Goal: Transaction & Acquisition: Purchase product/service

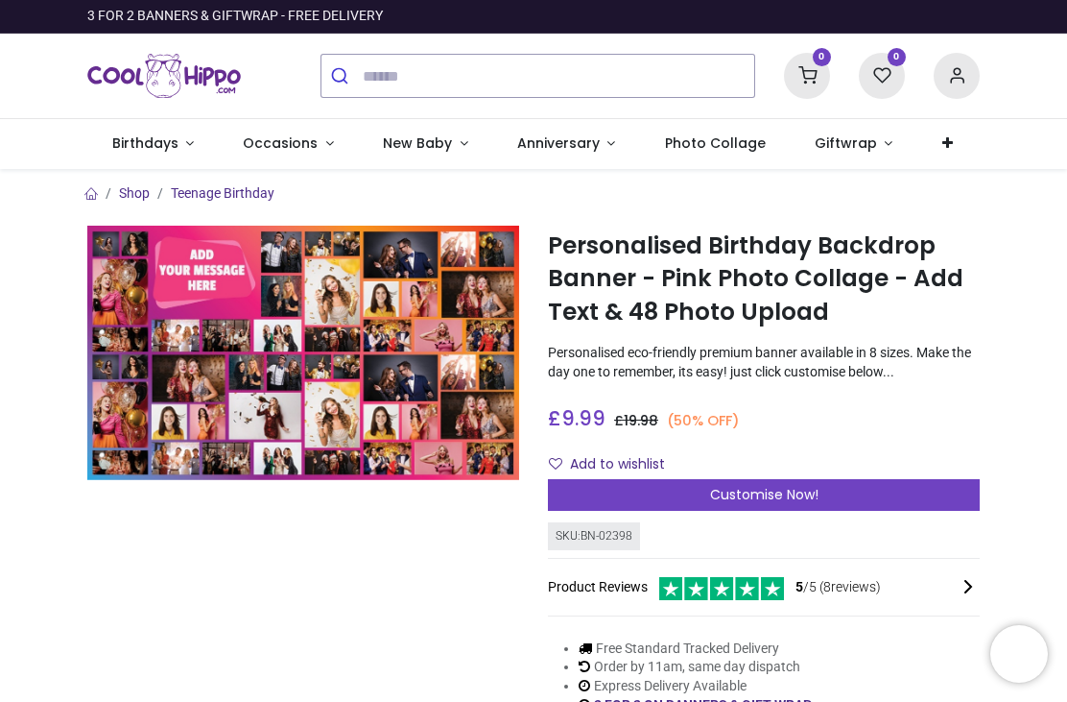
click at [766, 485] on span "Customise Now!" at bounding box center [764, 494] width 108 height 19
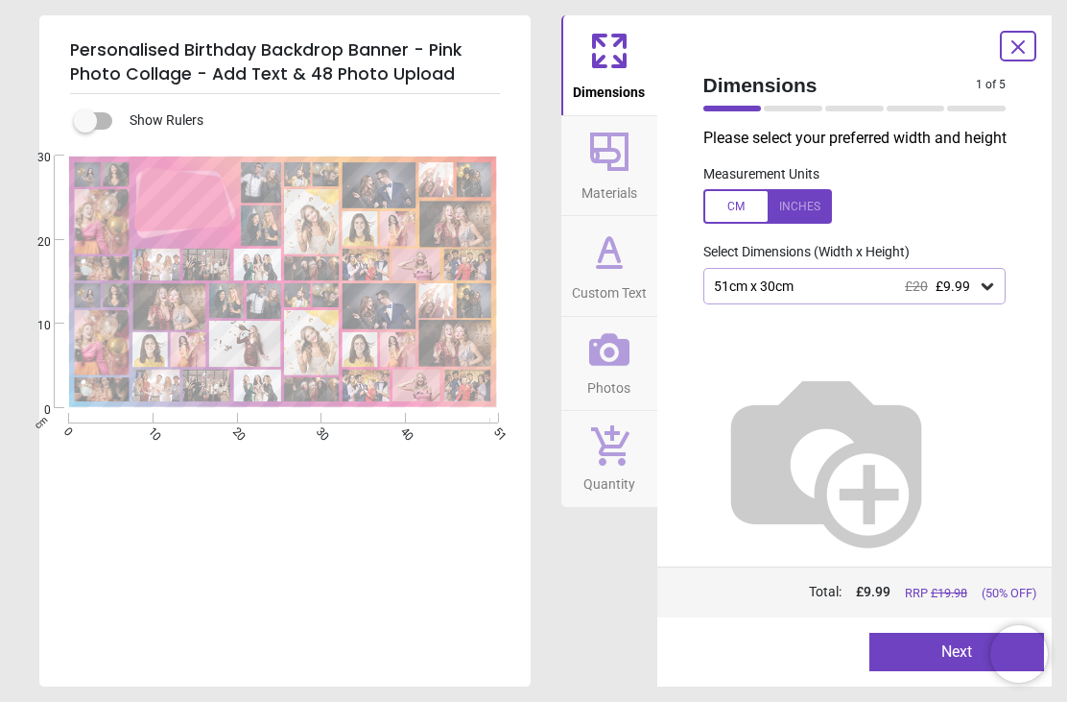
click at [996, 276] on icon at bounding box center [987, 285] width 19 height 19
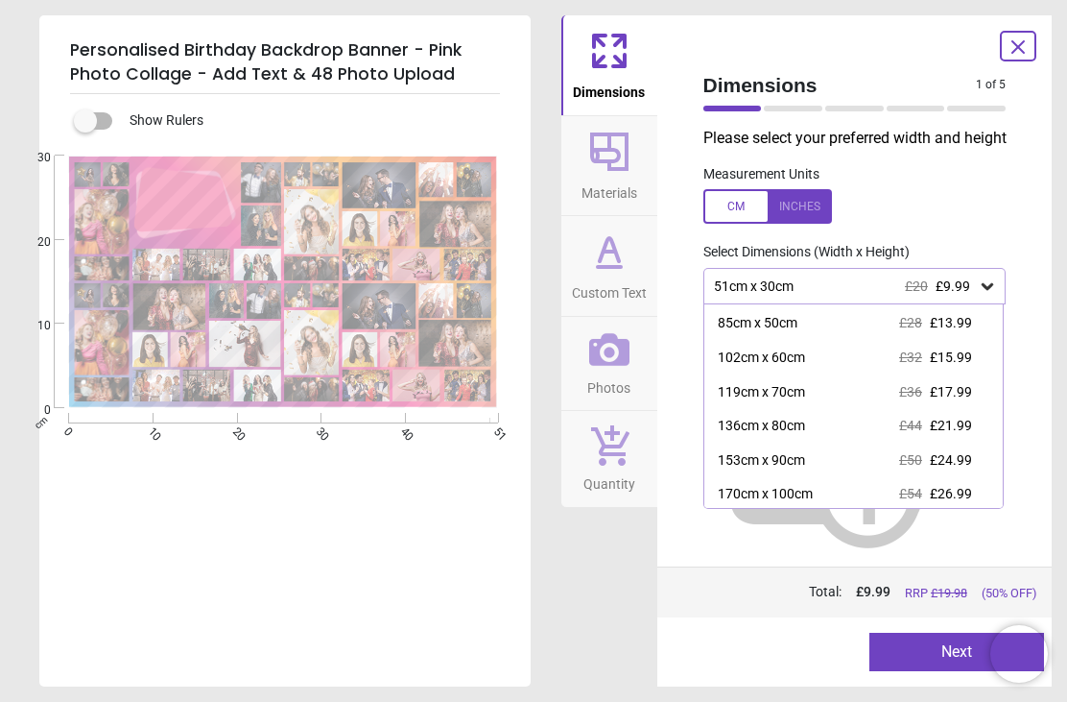
scroll to position [65, 0]
click at [793, 490] on div "170cm x 100cm" at bounding box center [765, 495] width 95 height 19
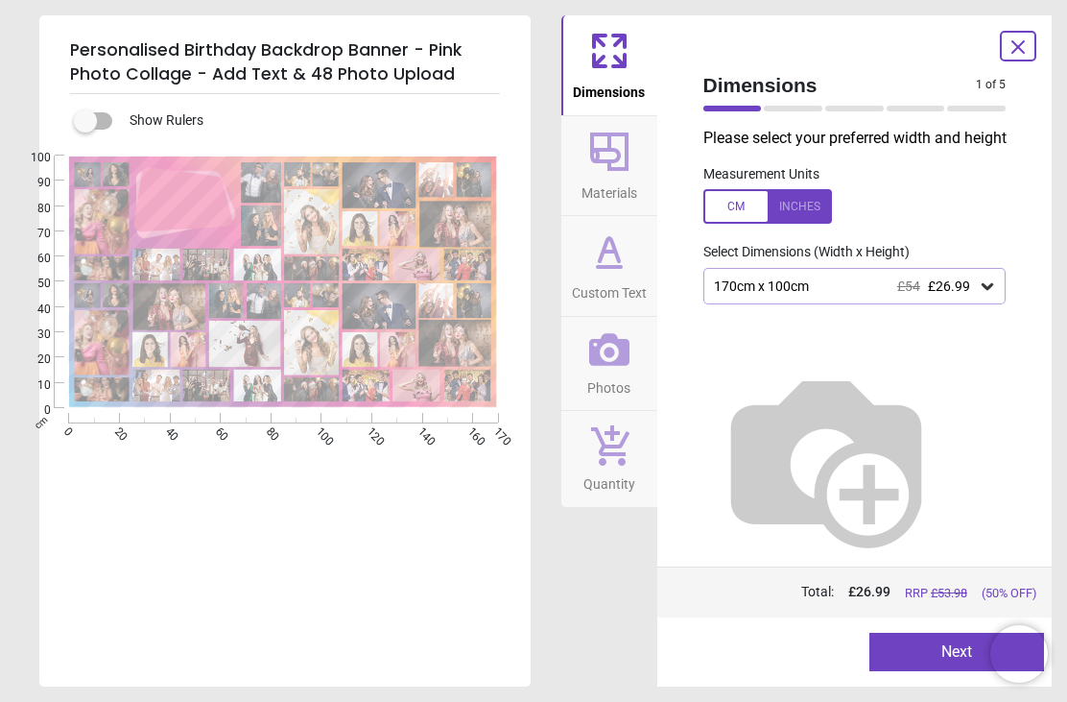
click at [940, 656] on button "Next" at bounding box center [957, 652] width 175 height 38
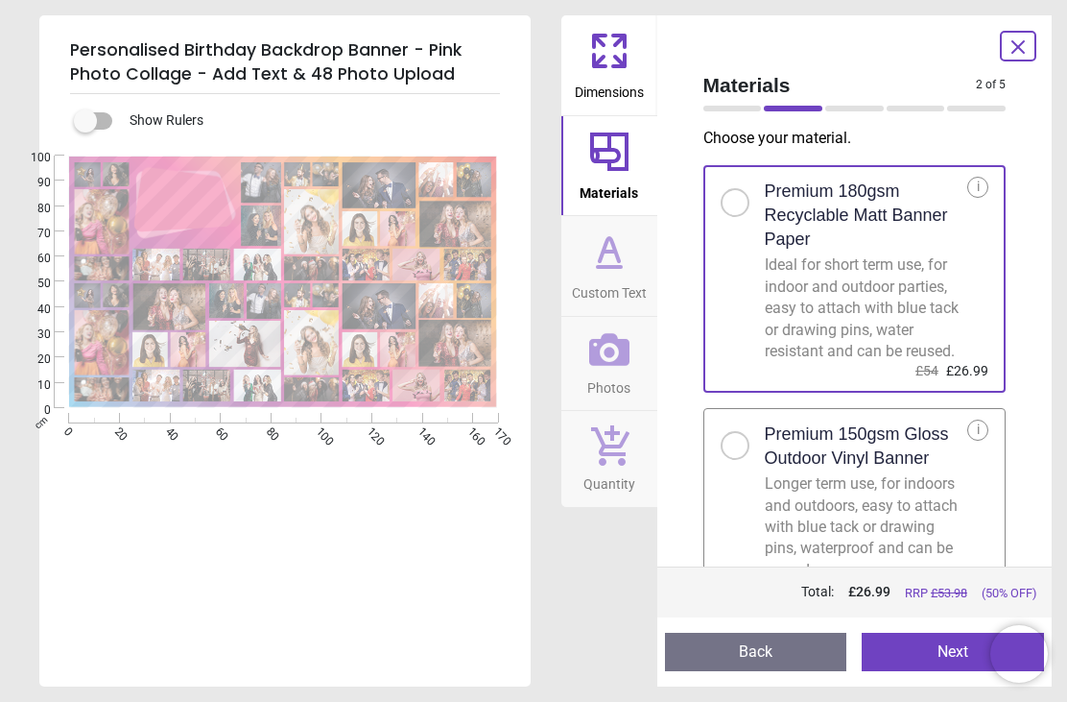
click at [934, 651] on button "Next" at bounding box center [953, 652] width 182 height 38
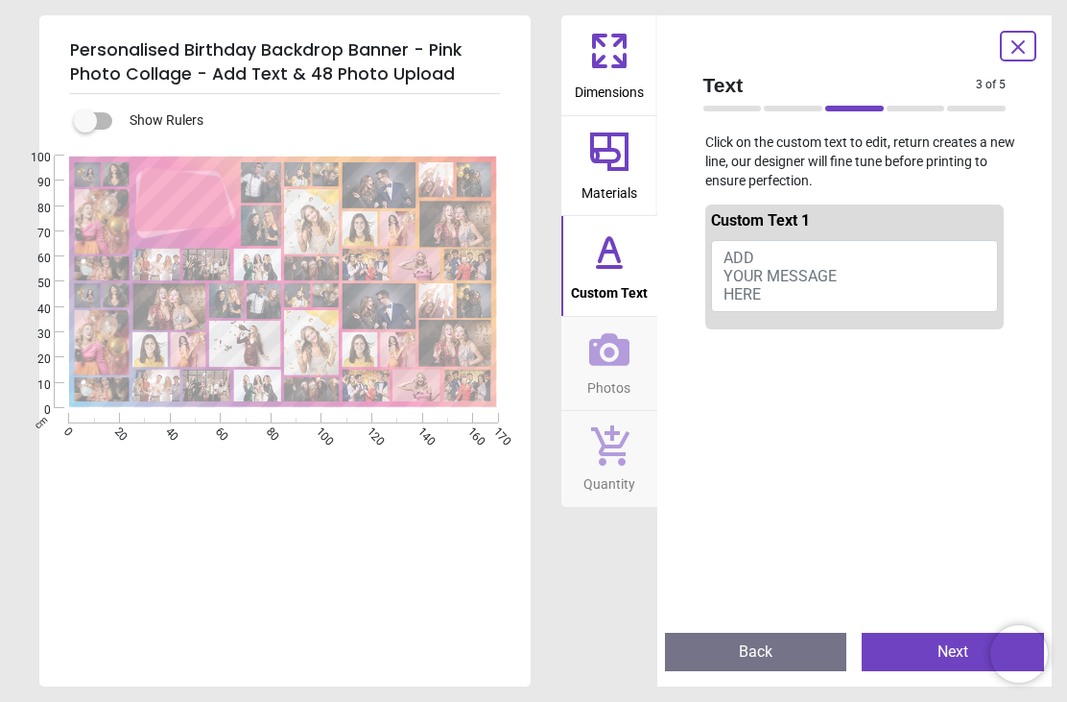
click at [760, 253] on button "ADD YOUR MESSAGE HERE" at bounding box center [855, 276] width 288 height 73
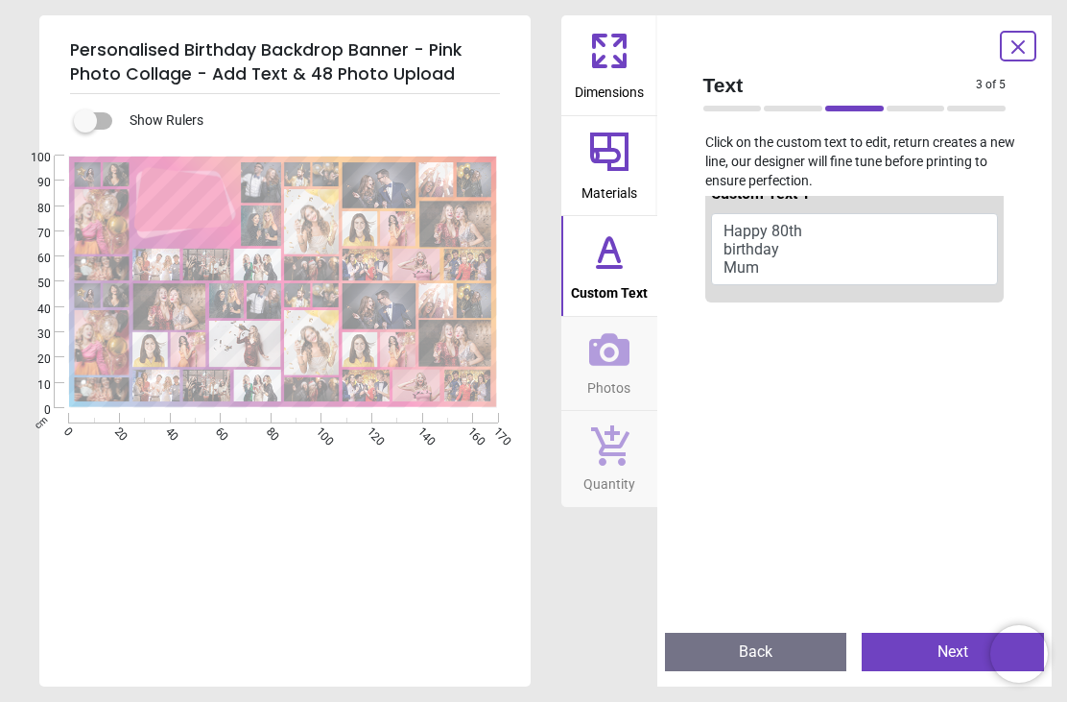
scroll to position [28, 0]
click at [735, 249] on button "Happy 80th birthday Mum" at bounding box center [855, 248] width 288 height 73
click at [754, 252] on button "Happy 80th birthday Mum" at bounding box center [855, 248] width 288 height 73
click at [790, 249] on button "Happy 80th birthday Mum" at bounding box center [855, 248] width 288 height 73
click at [771, 269] on button "Happy 80th birthday Mum" at bounding box center [855, 248] width 288 height 73
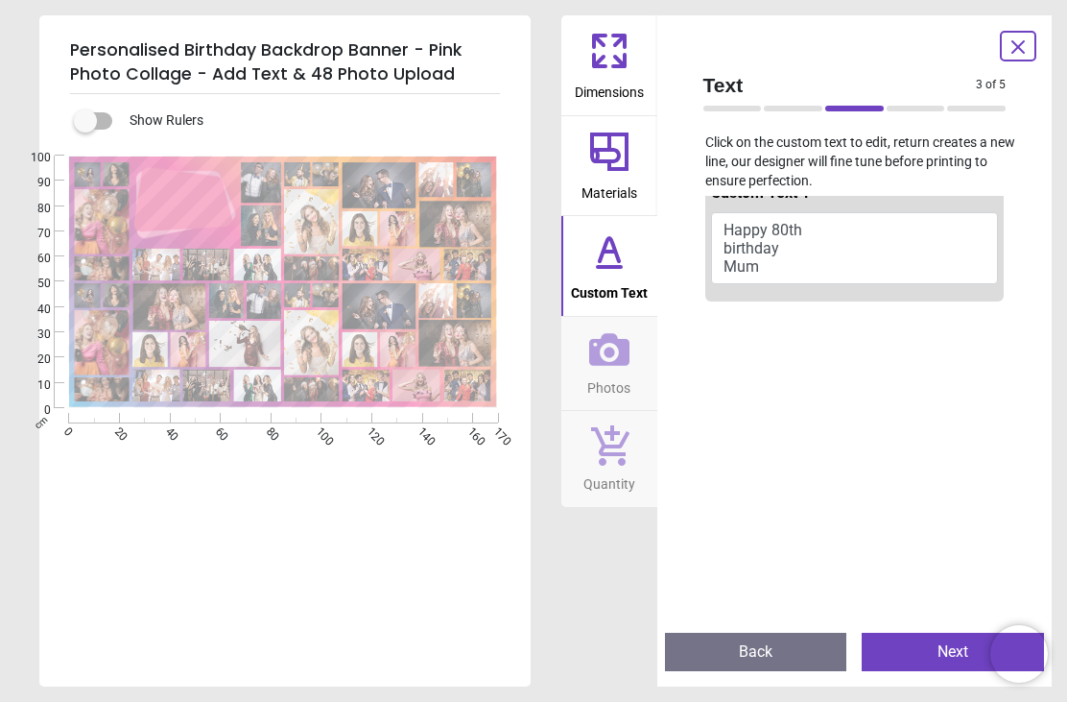
click at [786, 252] on button "Happy 80th birthday Mum" at bounding box center [855, 248] width 288 height 73
click at [738, 247] on button "Happy 80th birthday Mum" at bounding box center [855, 248] width 288 height 73
click at [800, 244] on button "Happy 80th birthday Mum" at bounding box center [855, 248] width 288 height 73
click at [806, 259] on button "Happy 80th birthday Mum" at bounding box center [855, 248] width 288 height 73
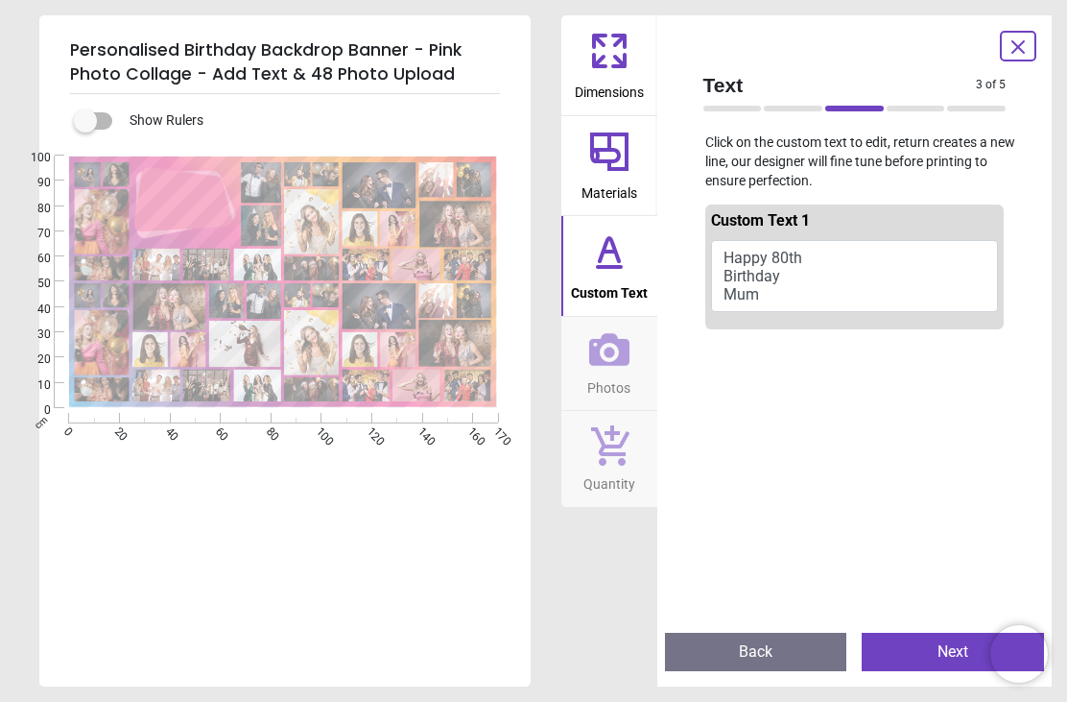
scroll to position [0, 0]
type textarea "**********"
click at [625, 282] on span "Custom Text" at bounding box center [609, 288] width 77 height 29
click at [959, 651] on button "Next" at bounding box center [953, 652] width 182 height 38
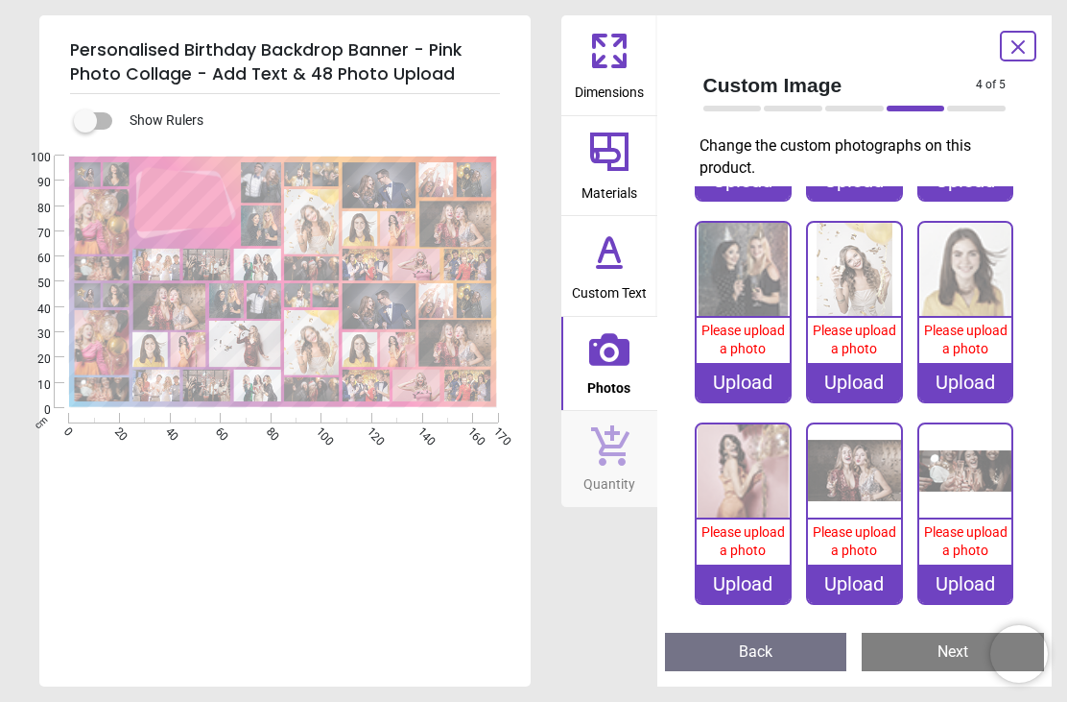
scroll to position [576, 0]
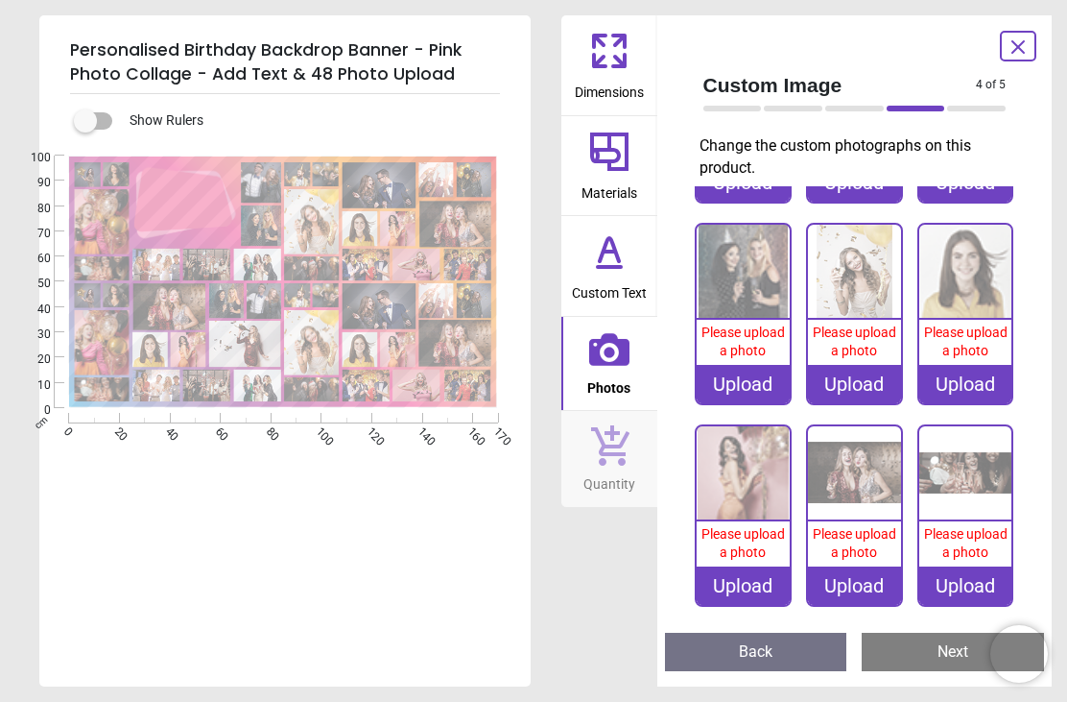
click at [747, 337] on span "Please upload a photo" at bounding box center [744, 341] width 84 height 35
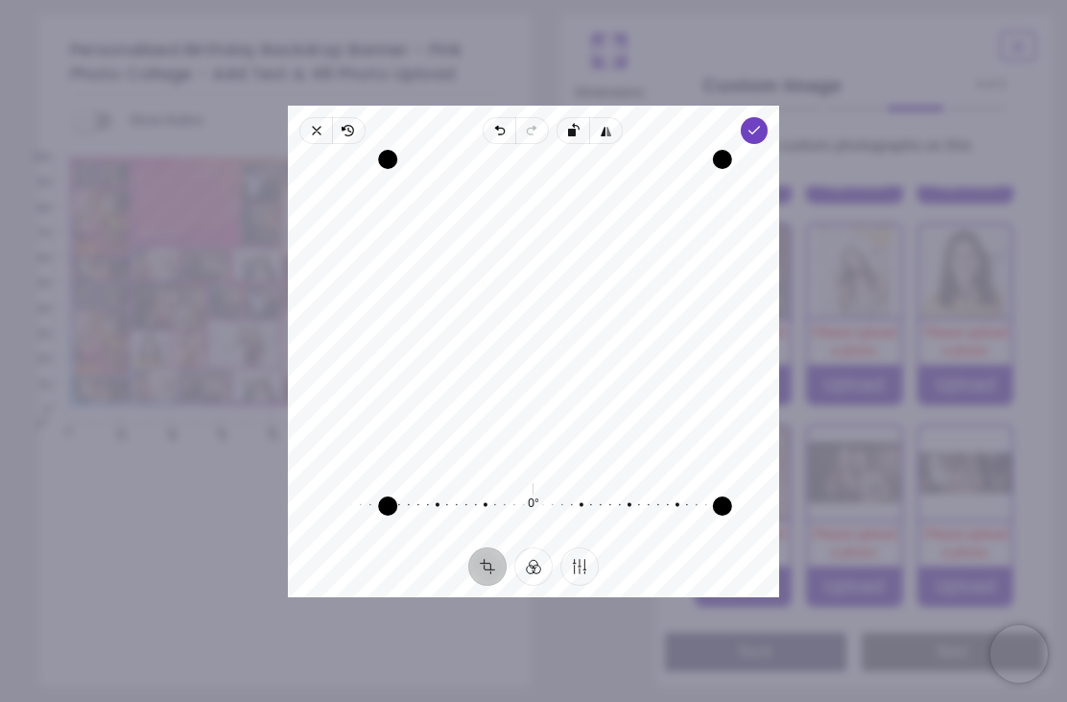
click at [762, 123] on icon "button" at bounding box center [754, 130] width 15 height 15
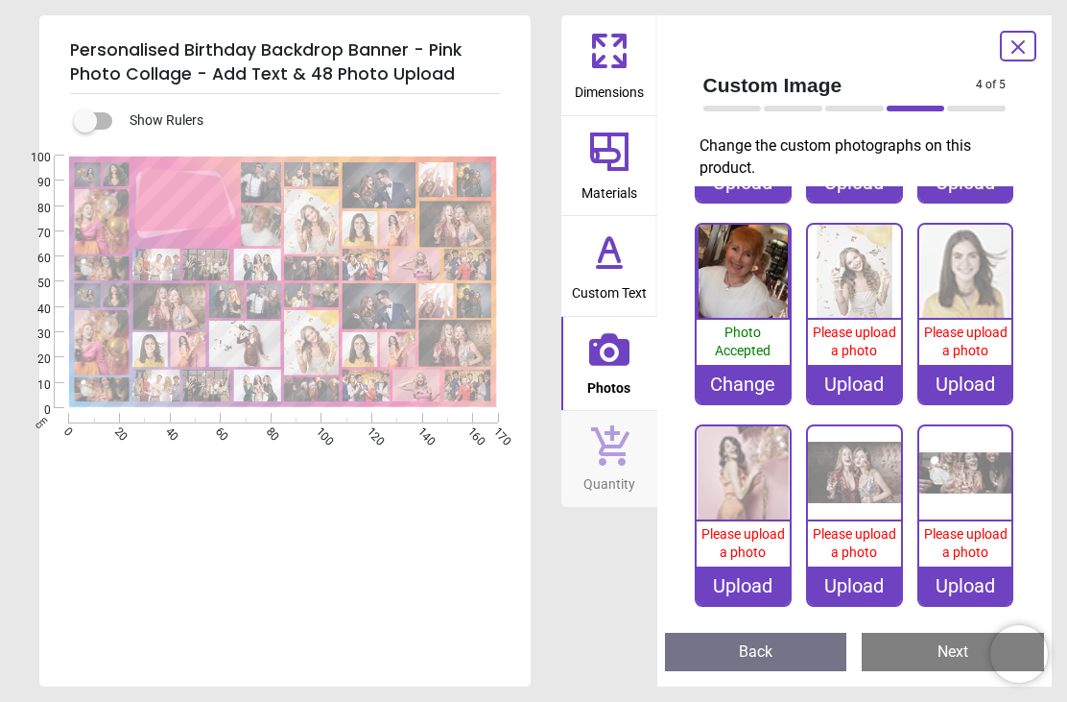
click at [753, 382] on div "Change" at bounding box center [743, 384] width 93 height 38
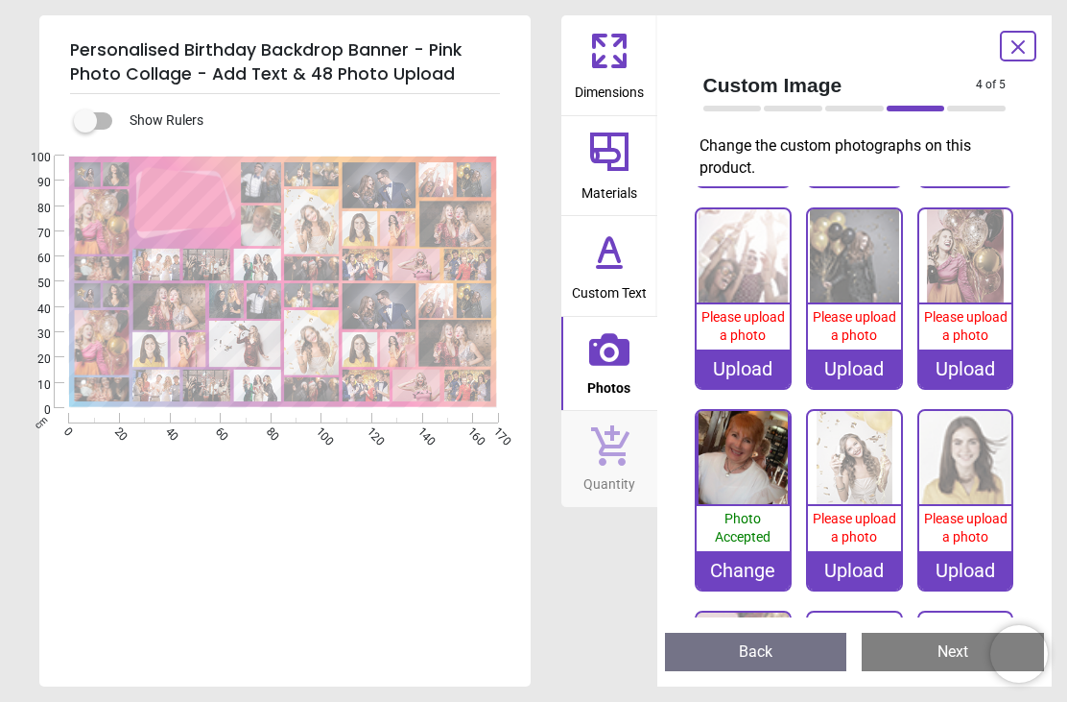
scroll to position [389, 0]
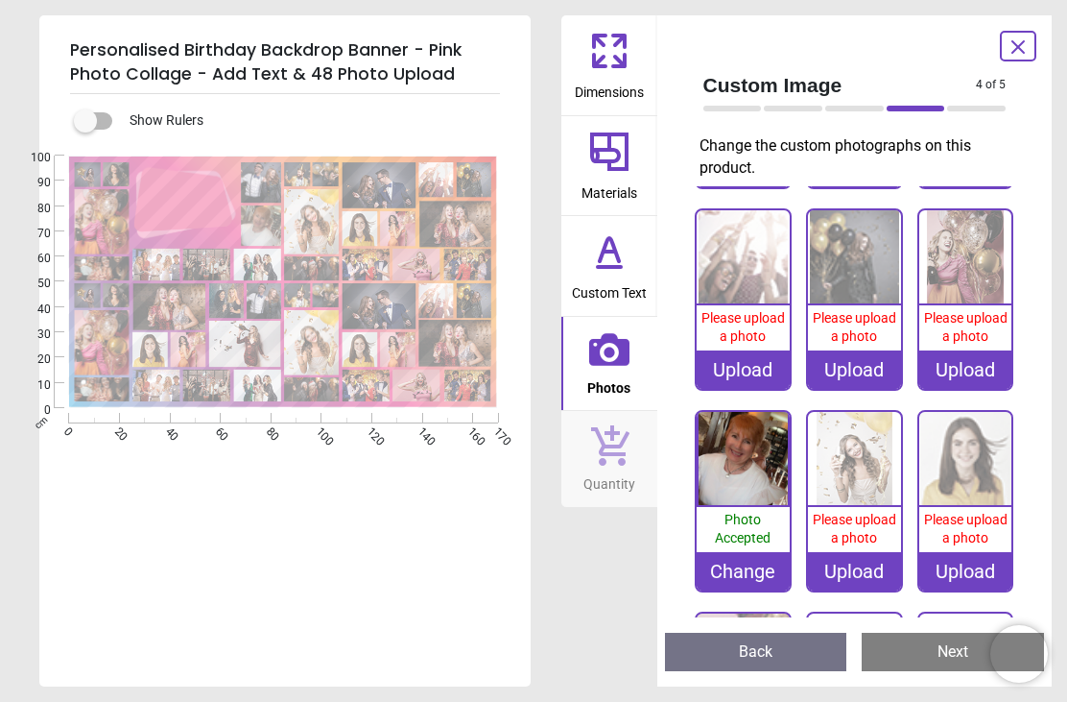
click at [968, 374] on div "Upload" at bounding box center [965, 369] width 93 height 38
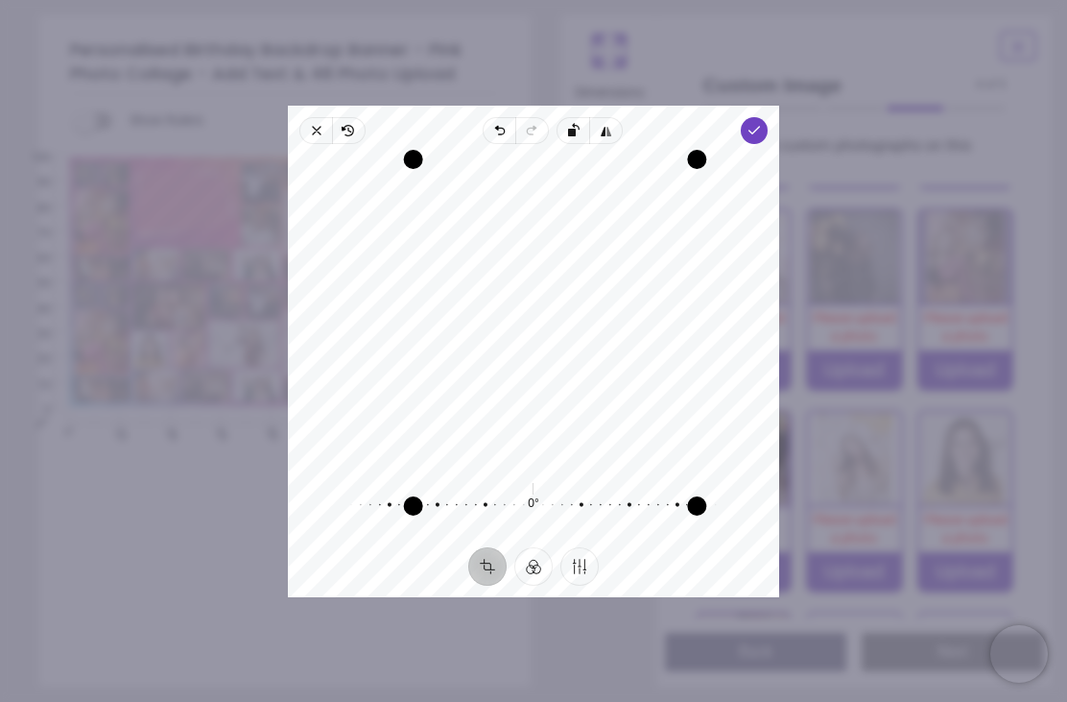
click at [768, 117] on span "Done" at bounding box center [754, 130] width 27 height 27
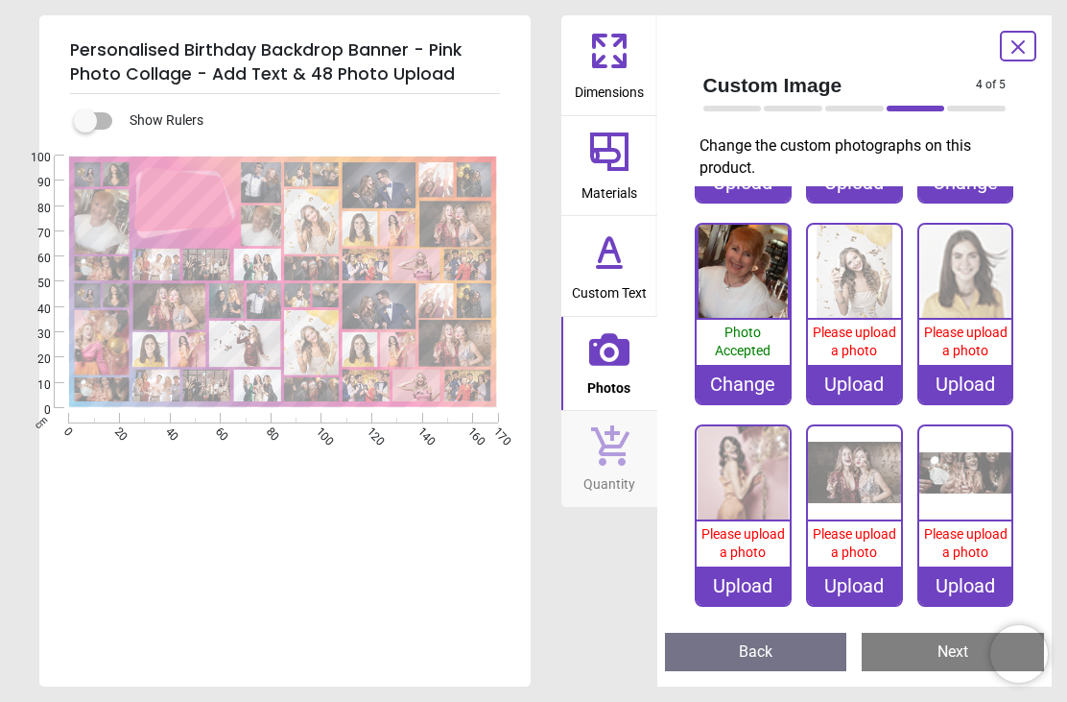
scroll to position [577, 0]
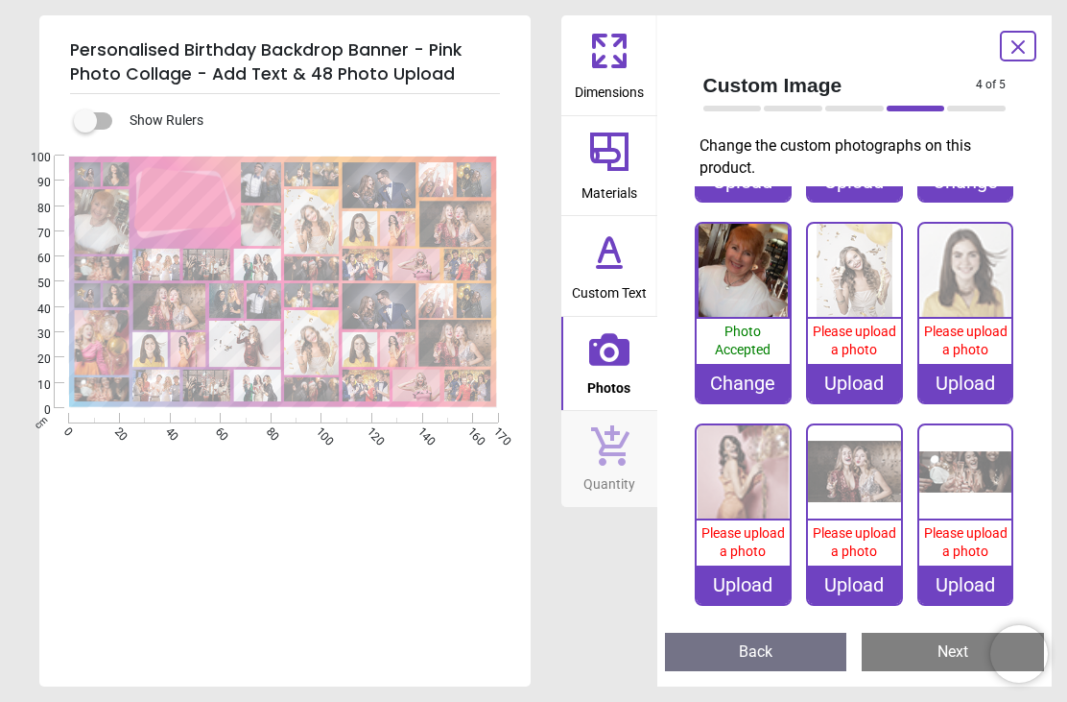
click at [862, 580] on div "Upload" at bounding box center [854, 584] width 93 height 38
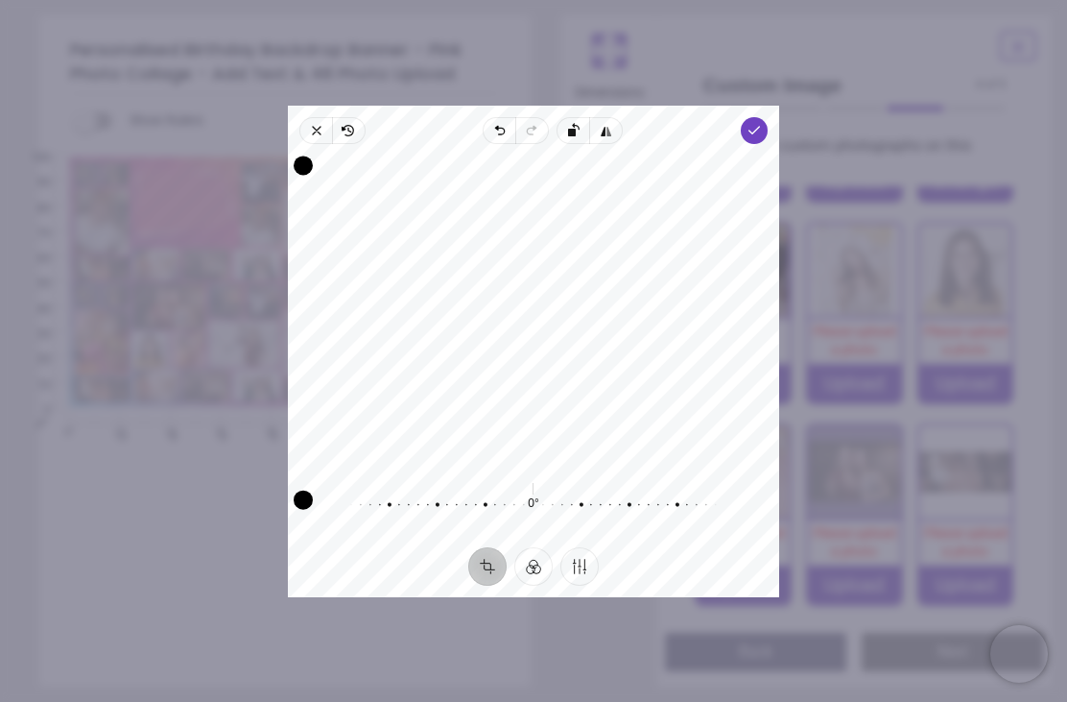
click at [303, 117] on span "Close" at bounding box center [315, 130] width 33 height 27
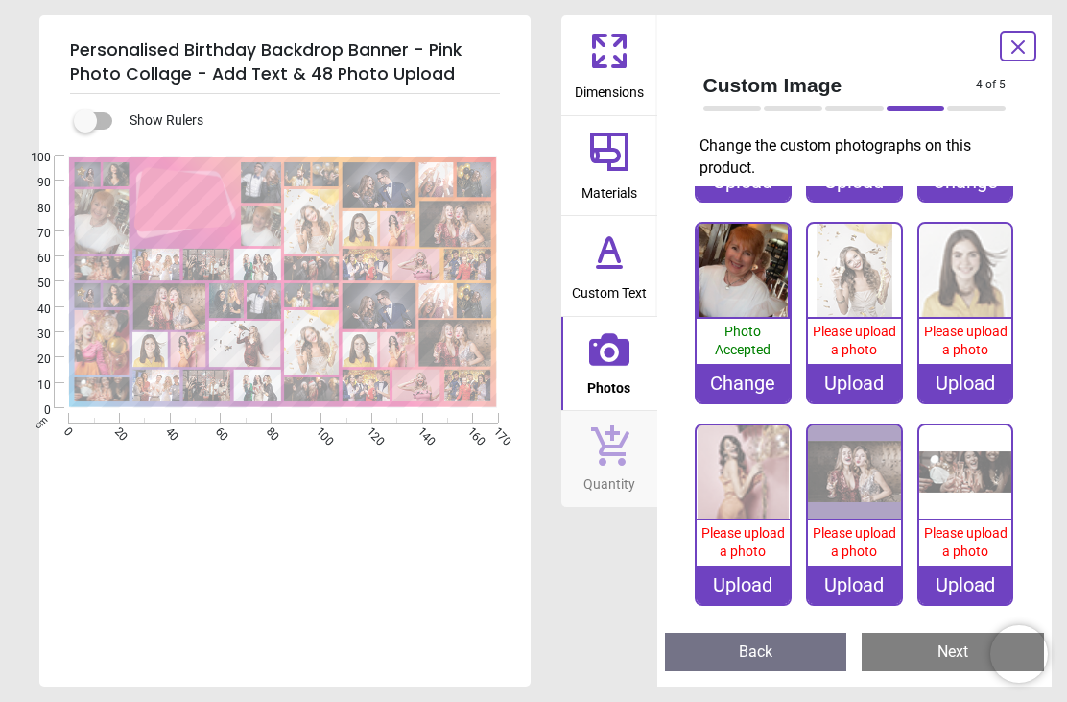
click at [321, 354] on image at bounding box center [311, 342] width 55 height 65
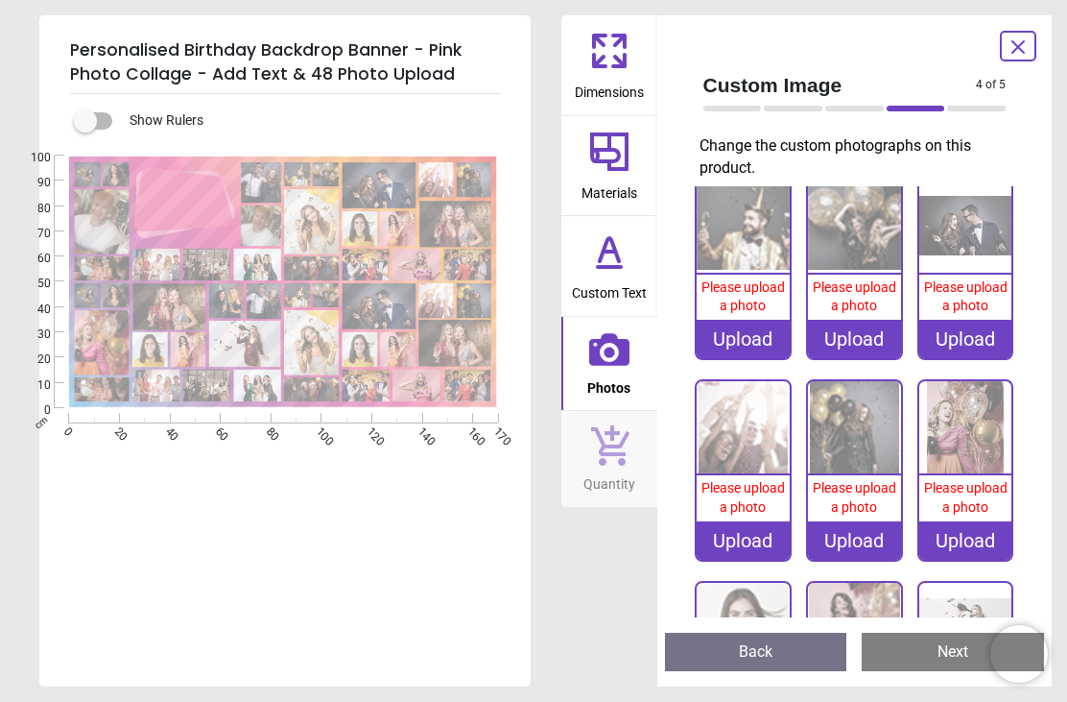
scroll to position [2414, 0]
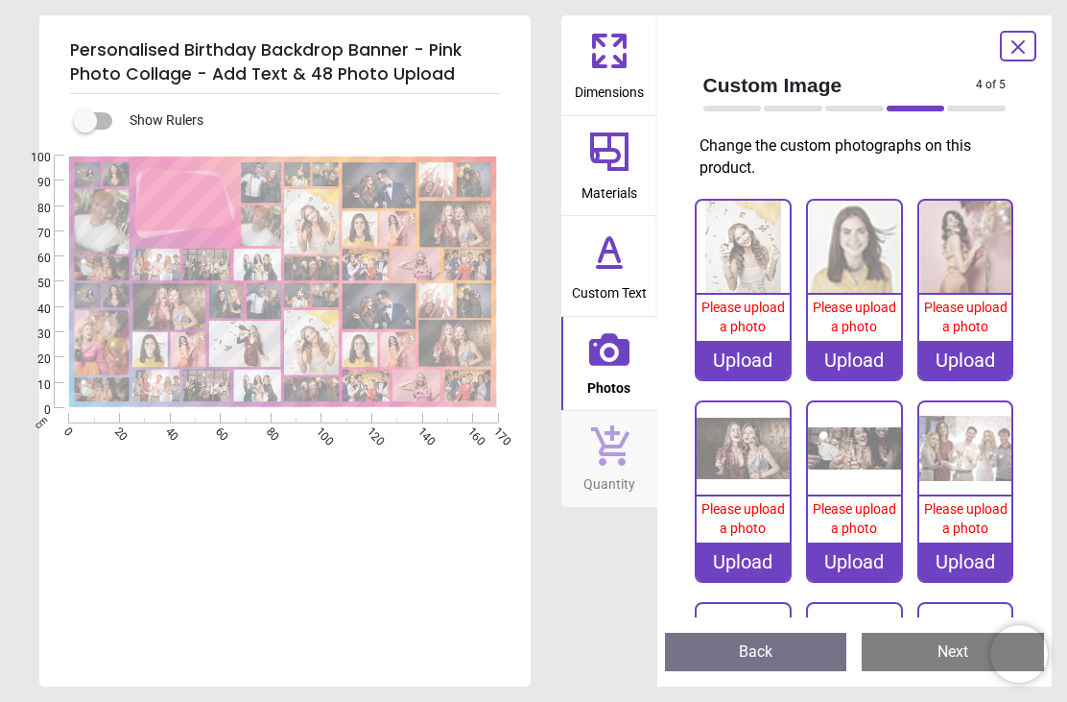
click at [763, 344] on div "Upload" at bounding box center [743, 360] width 93 height 38
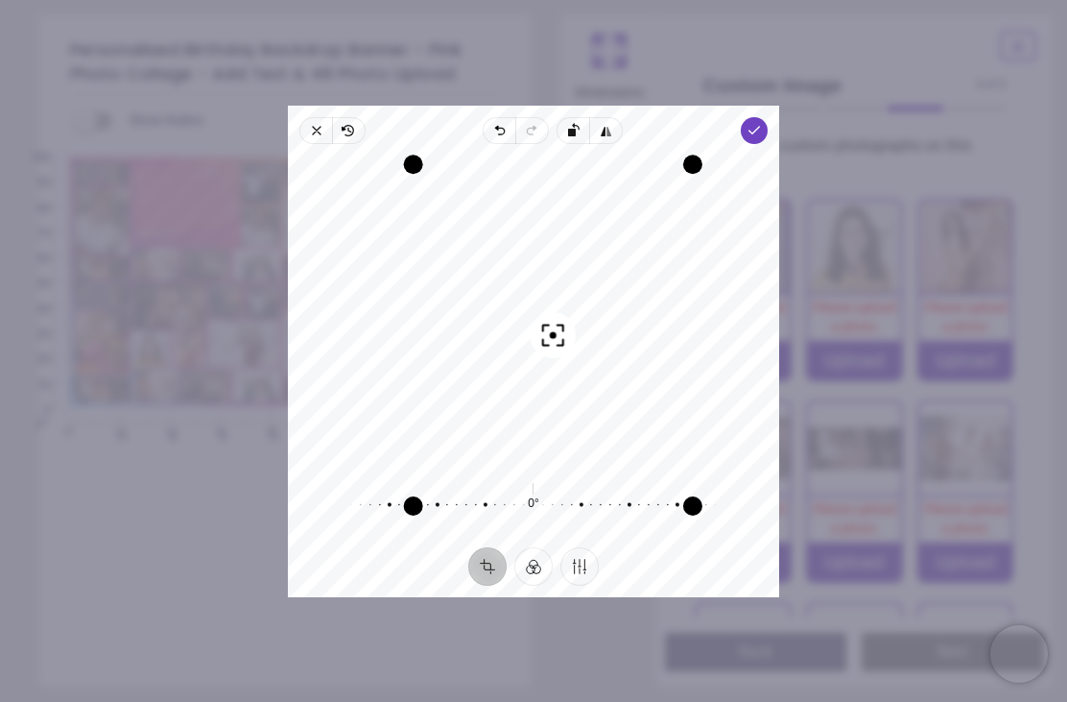
click at [760, 127] on polyline "button" at bounding box center [755, 130] width 11 height 7
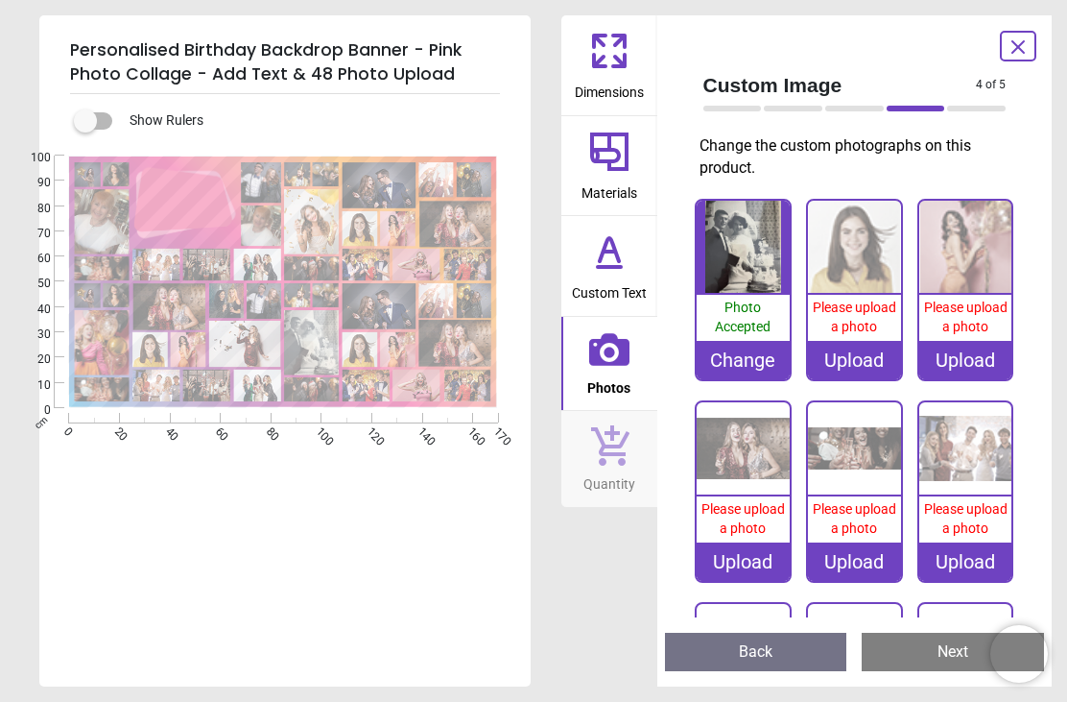
click at [392, 180] on image at bounding box center [380, 185] width 74 height 46
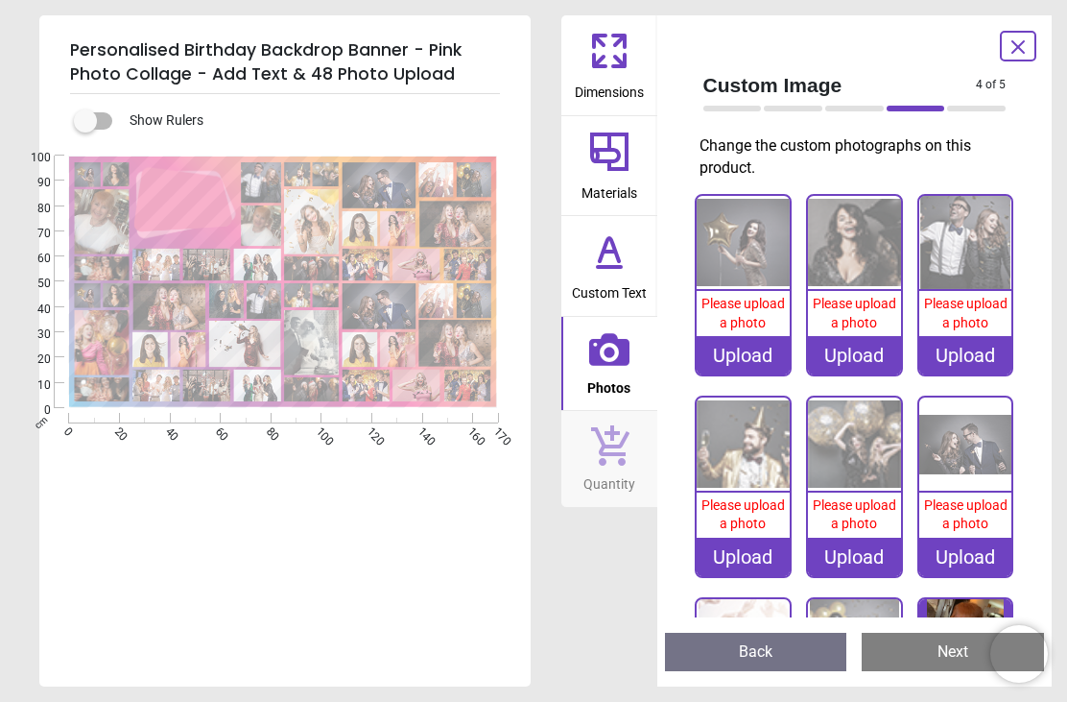
scroll to position [0, 0]
click at [970, 559] on div "Upload" at bounding box center [965, 556] width 93 height 38
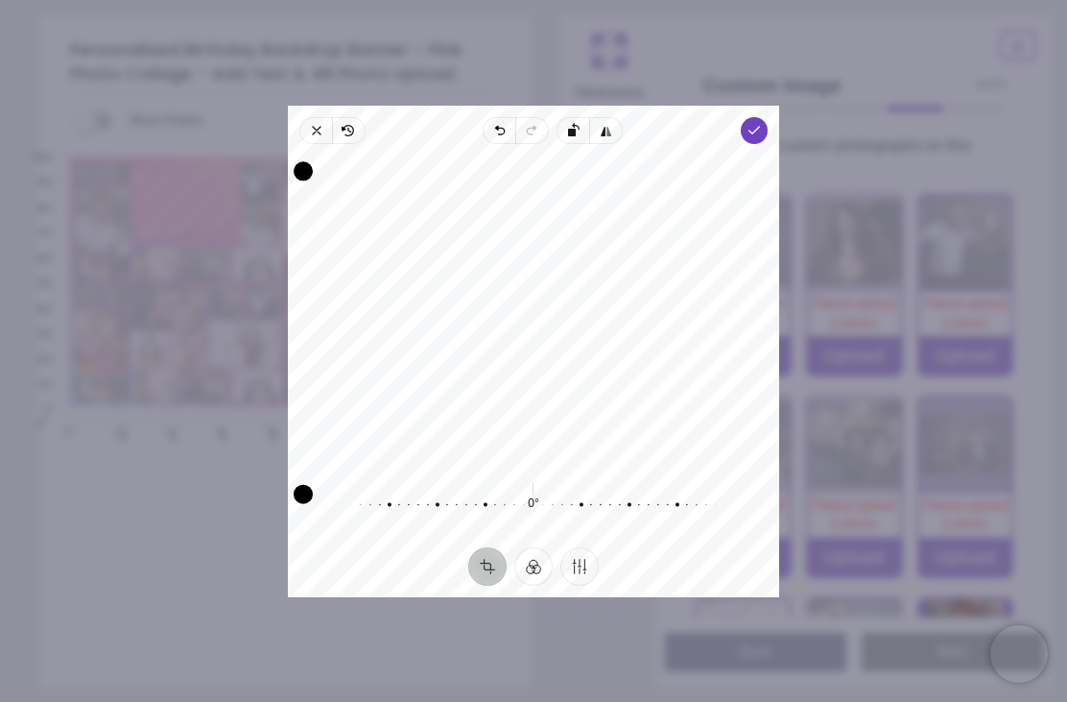
click at [762, 123] on icon "button" at bounding box center [754, 130] width 15 height 15
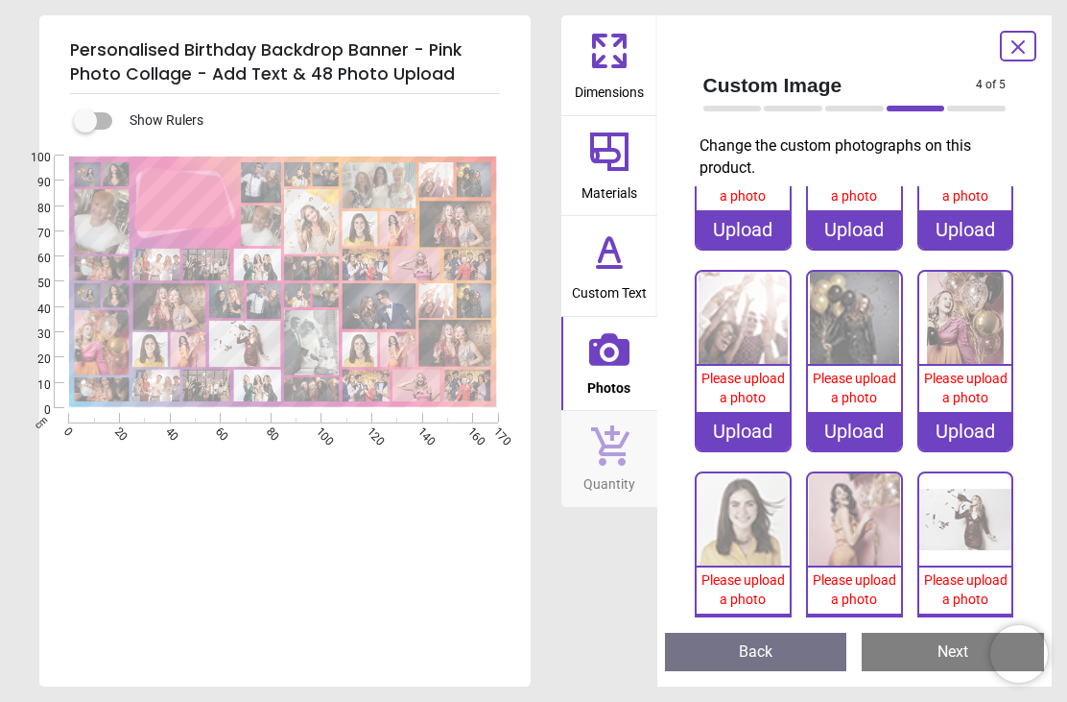
scroll to position [1945, 0]
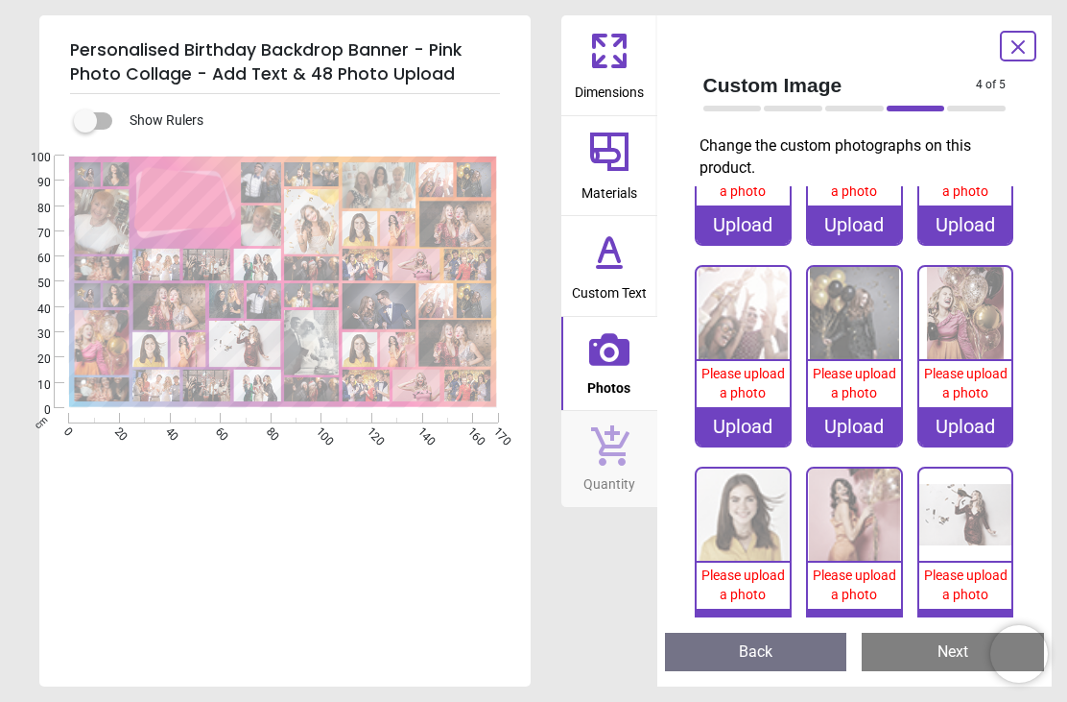
click at [977, 413] on div "Upload" at bounding box center [965, 426] width 93 height 38
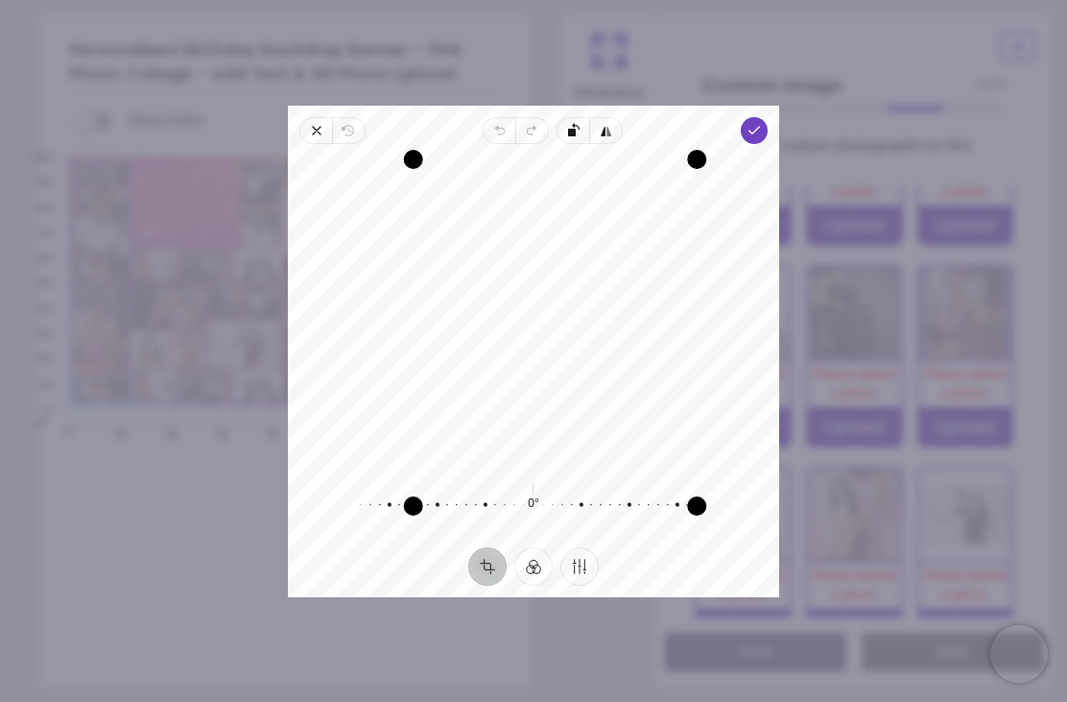
click at [768, 117] on span "Done" at bounding box center [754, 130] width 27 height 27
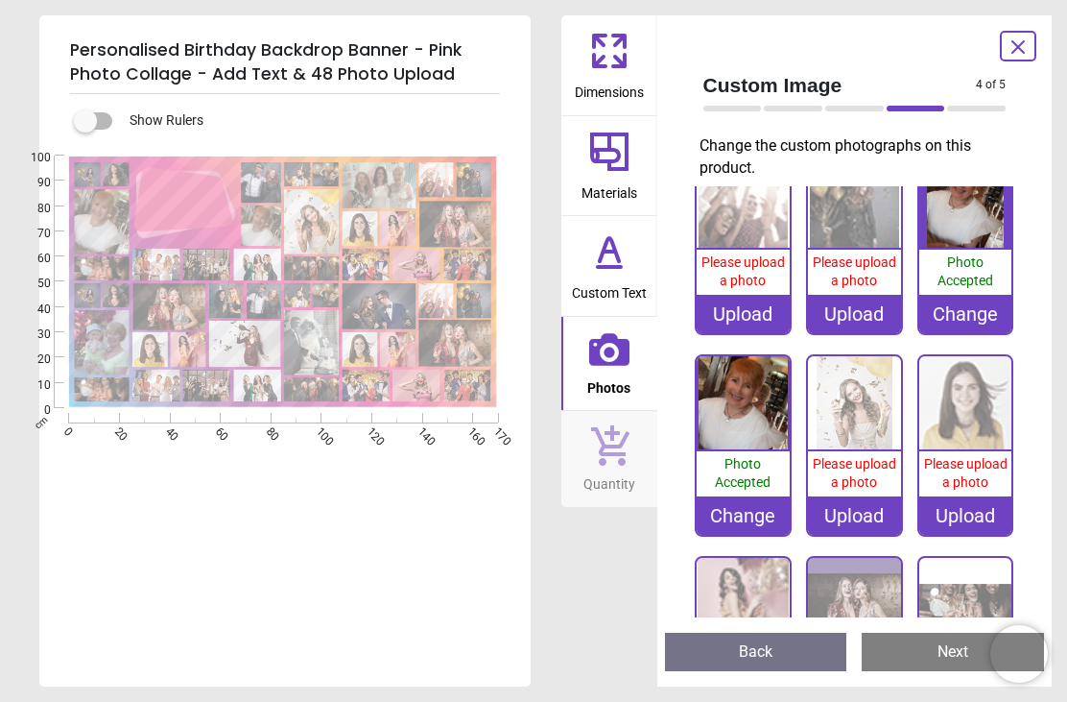
scroll to position [444, 0]
click at [865, 516] on div "Upload" at bounding box center [854, 515] width 93 height 38
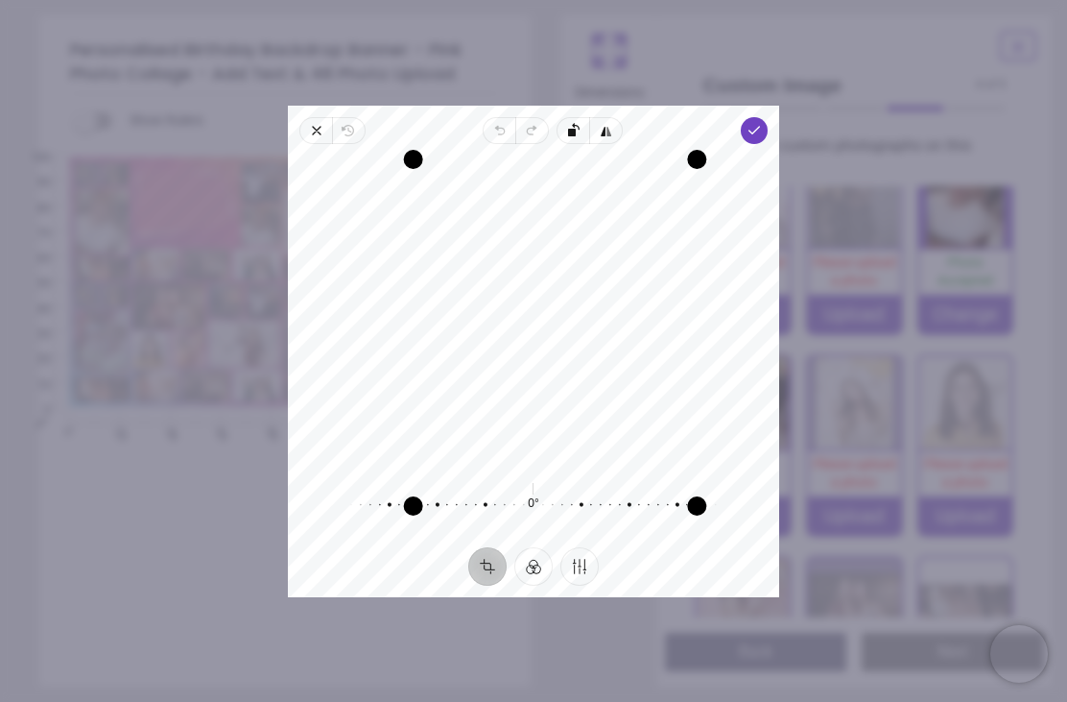
click at [768, 117] on span "Done" at bounding box center [754, 130] width 27 height 27
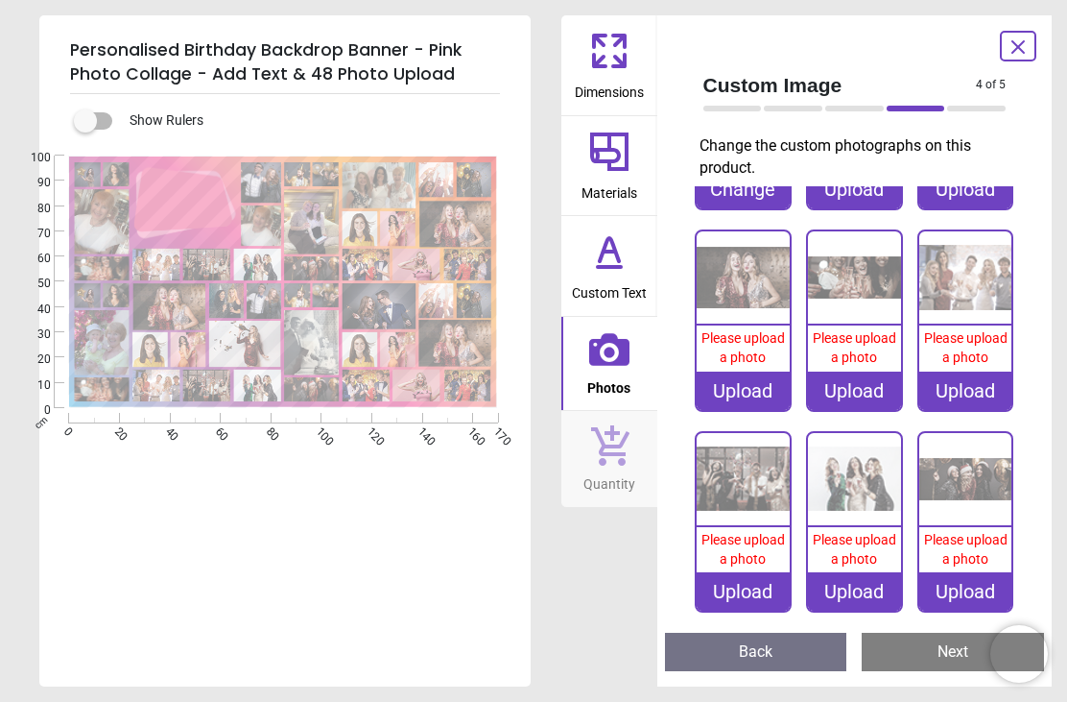
scroll to position [2585, 0]
click at [762, 377] on div "Upload" at bounding box center [743, 390] width 93 height 38
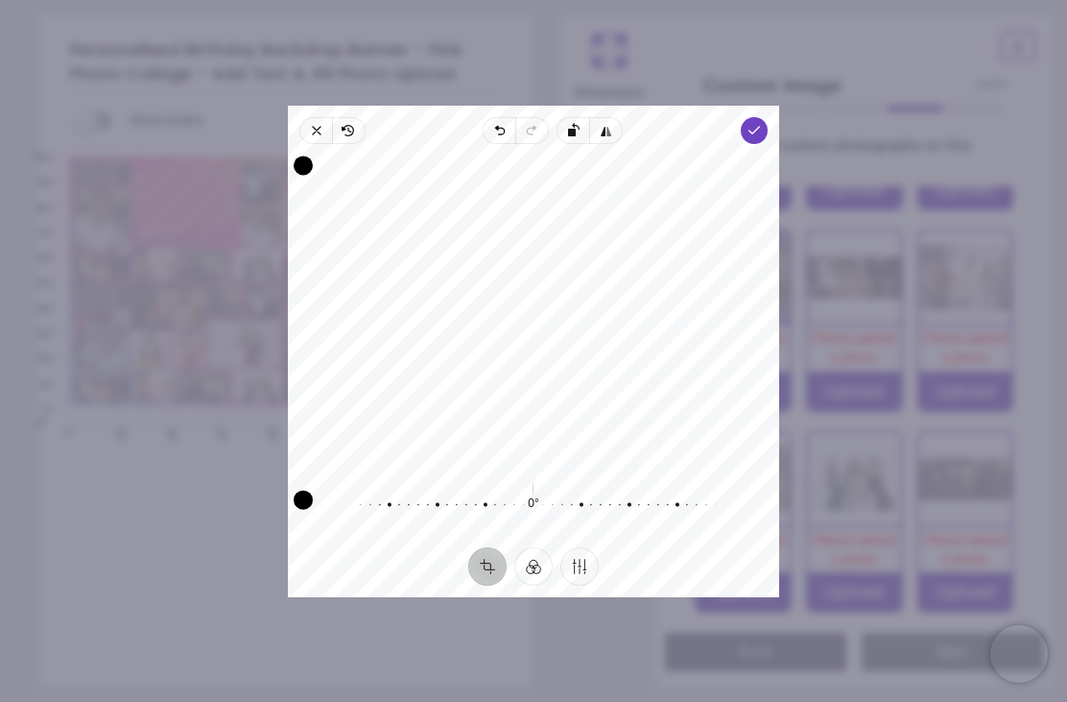
click at [762, 123] on icon "button" at bounding box center [754, 130] width 15 height 15
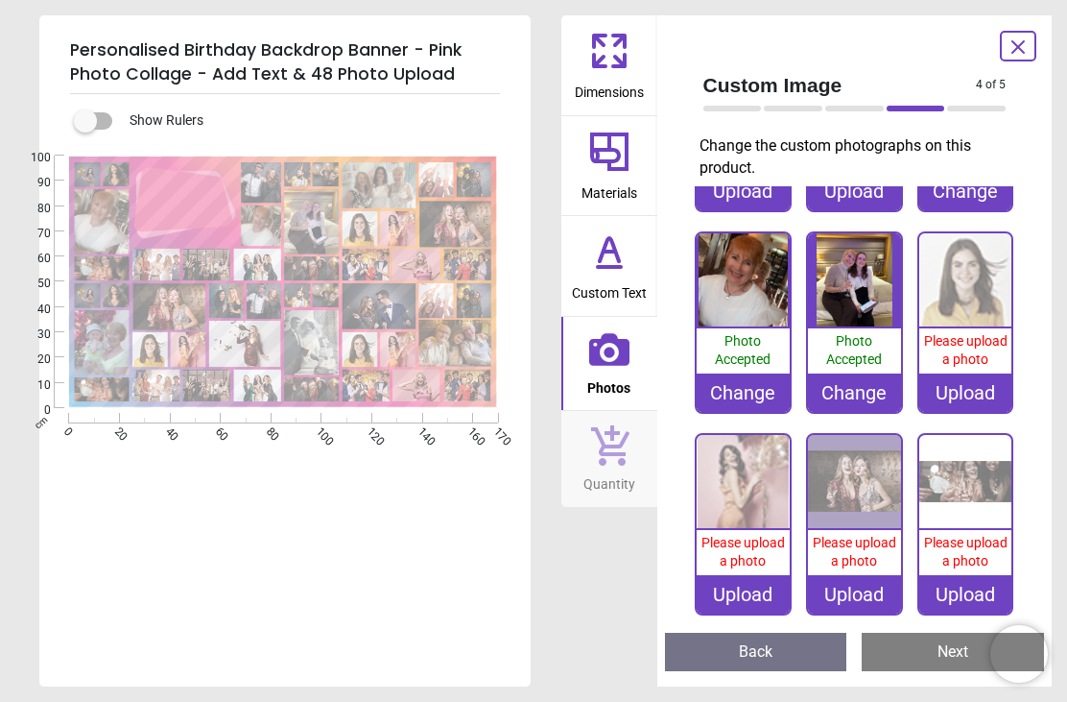
scroll to position [567, 0]
click at [866, 595] on div "Upload" at bounding box center [854, 594] width 93 height 38
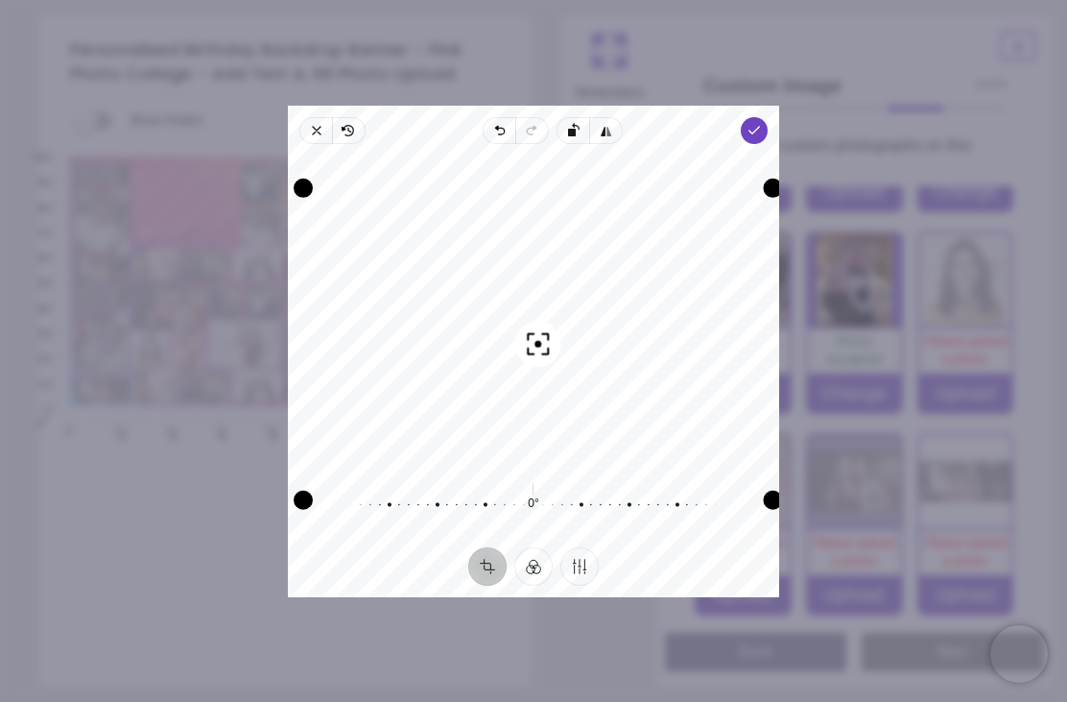
click at [768, 117] on span "Done" at bounding box center [754, 130] width 27 height 27
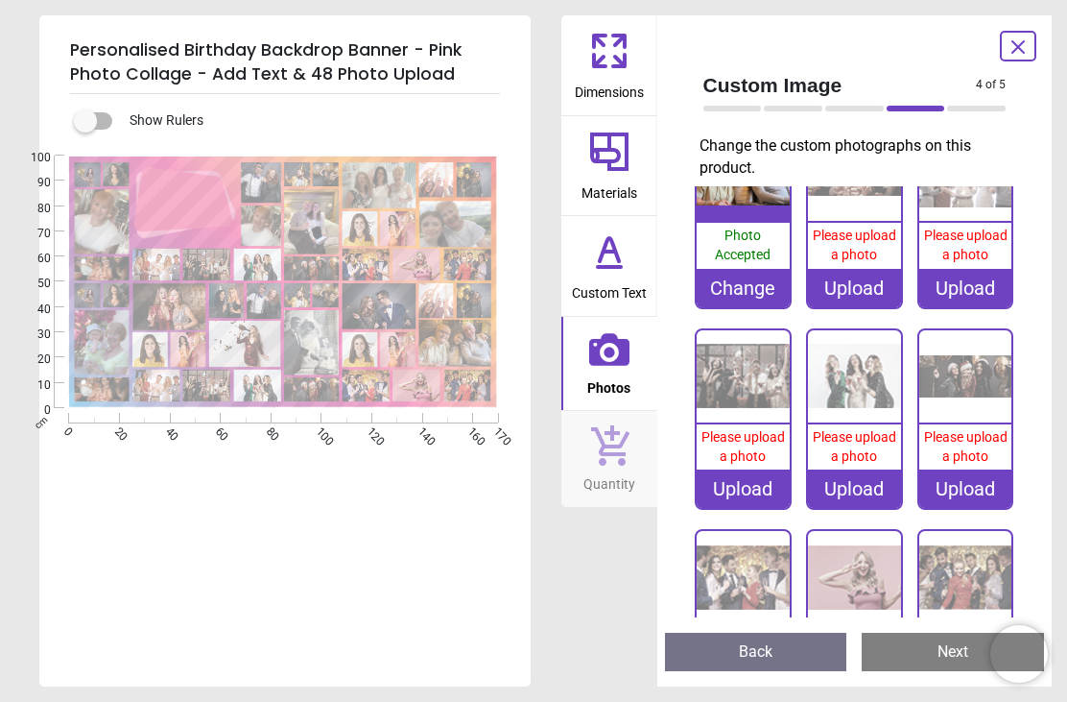
scroll to position [2668, 0]
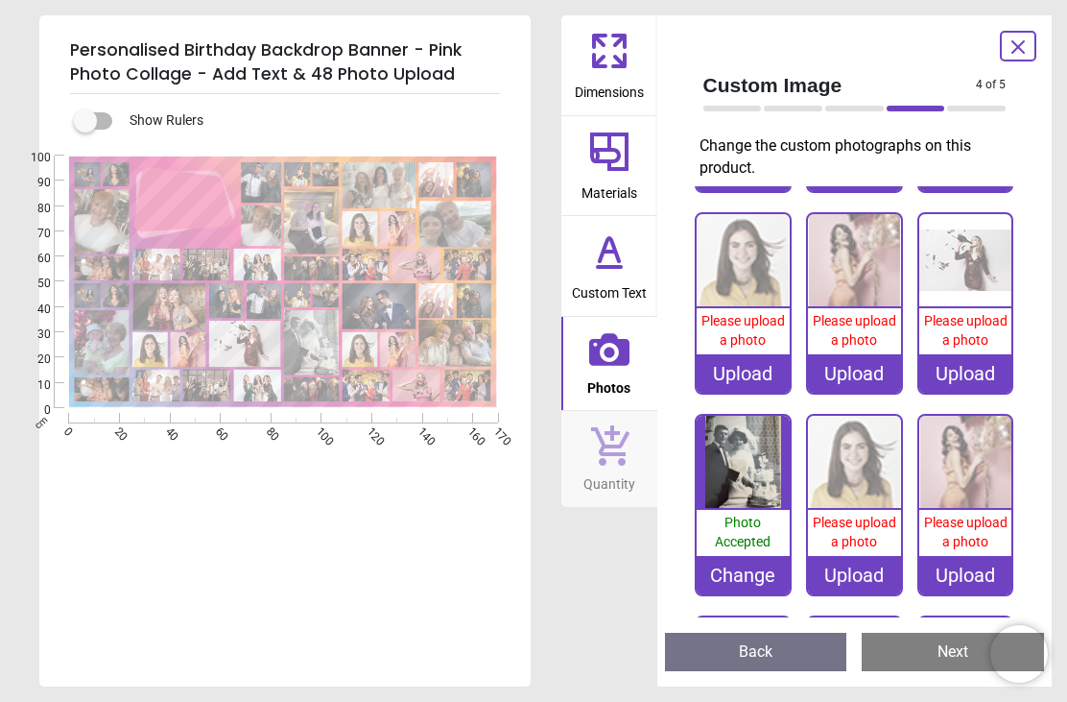
scroll to position [2196, 0]
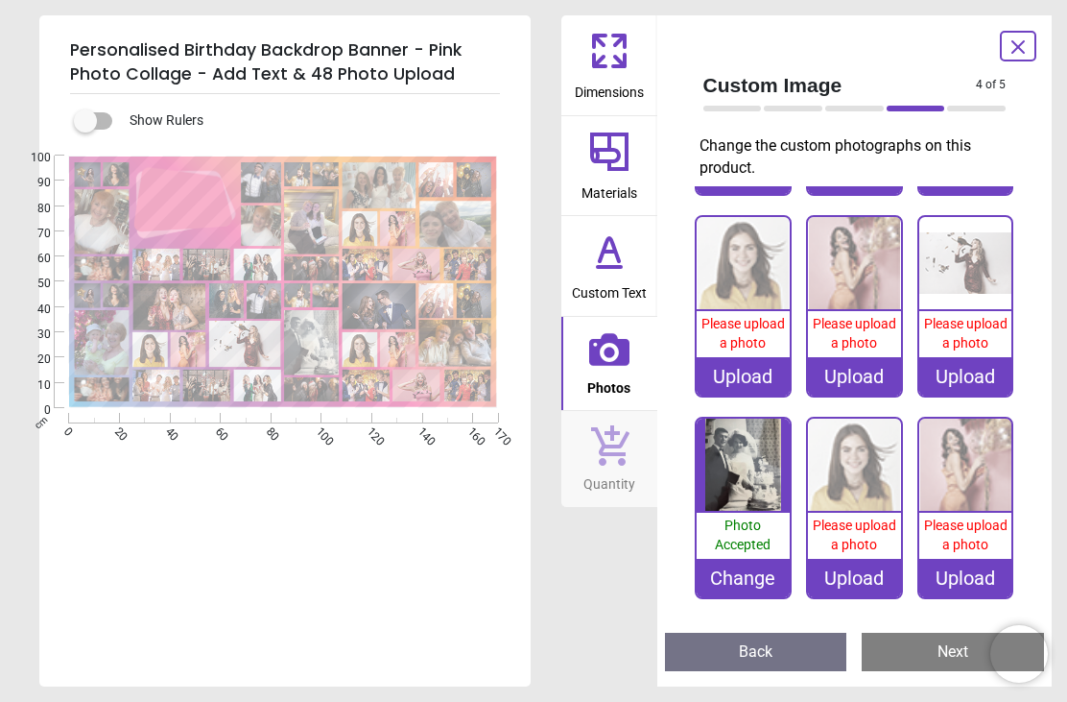
click at [979, 365] on div "Upload" at bounding box center [965, 376] width 93 height 38
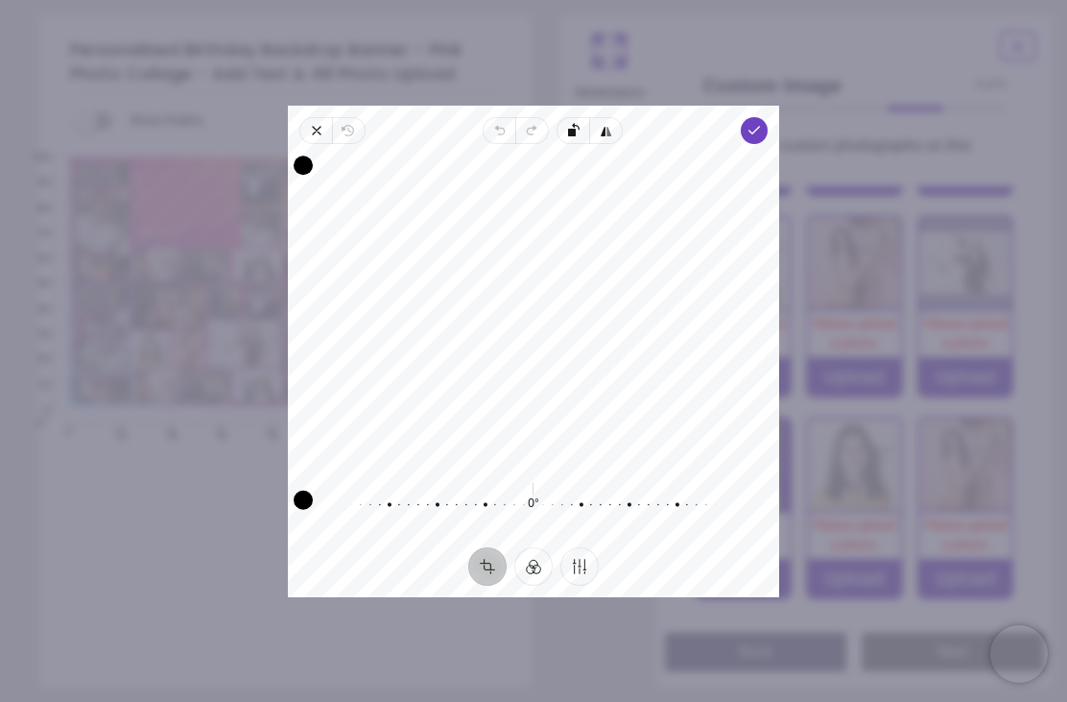
click at [768, 117] on span "Done" at bounding box center [754, 130] width 27 height 27
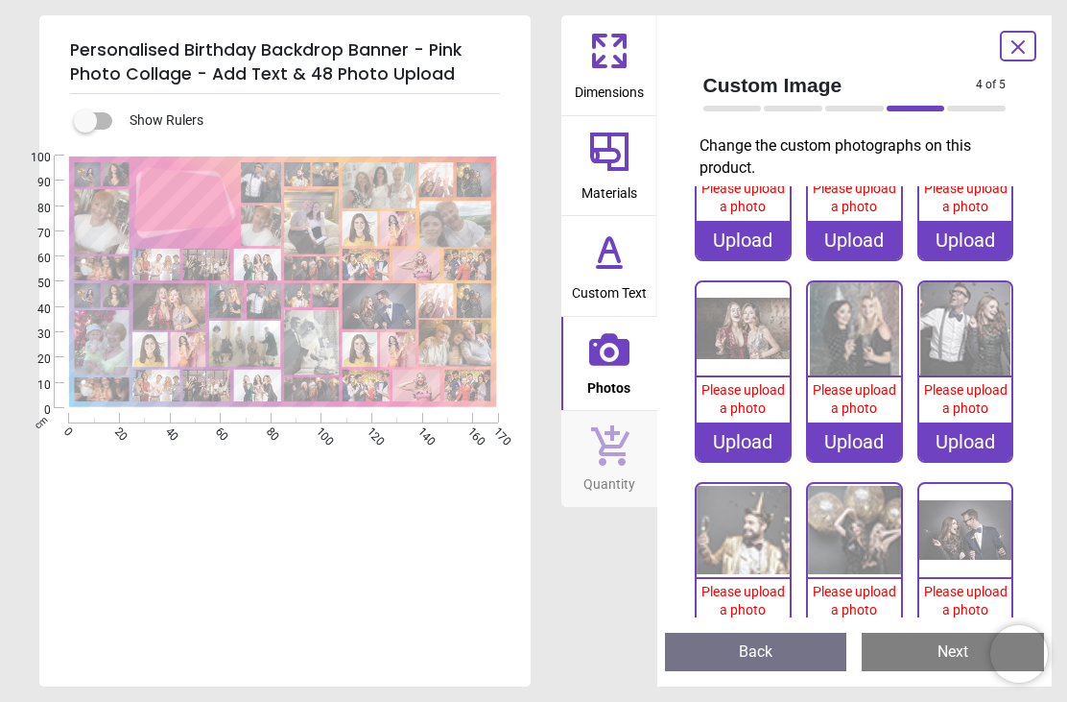
scroll to position [1526, 0]
click at [754, 434] on div "Upload" at bounding box center [743, 441] width 93 height 38
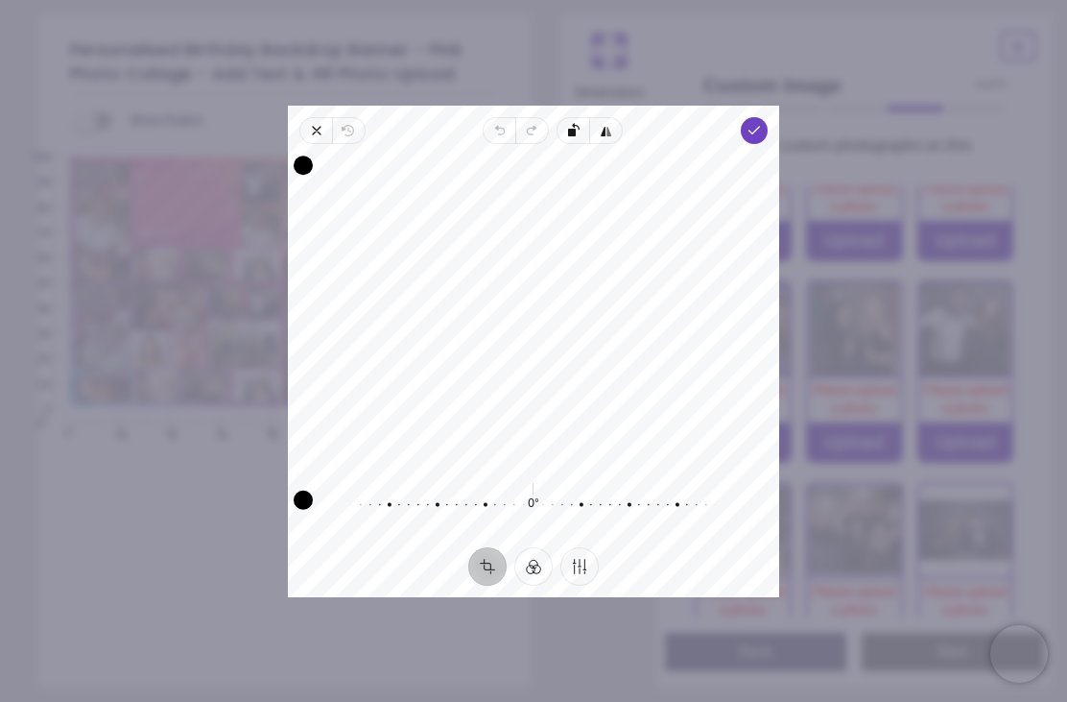
click at [762, 123] on icon "button" at bounding box center [754, 130] width 15 height 15
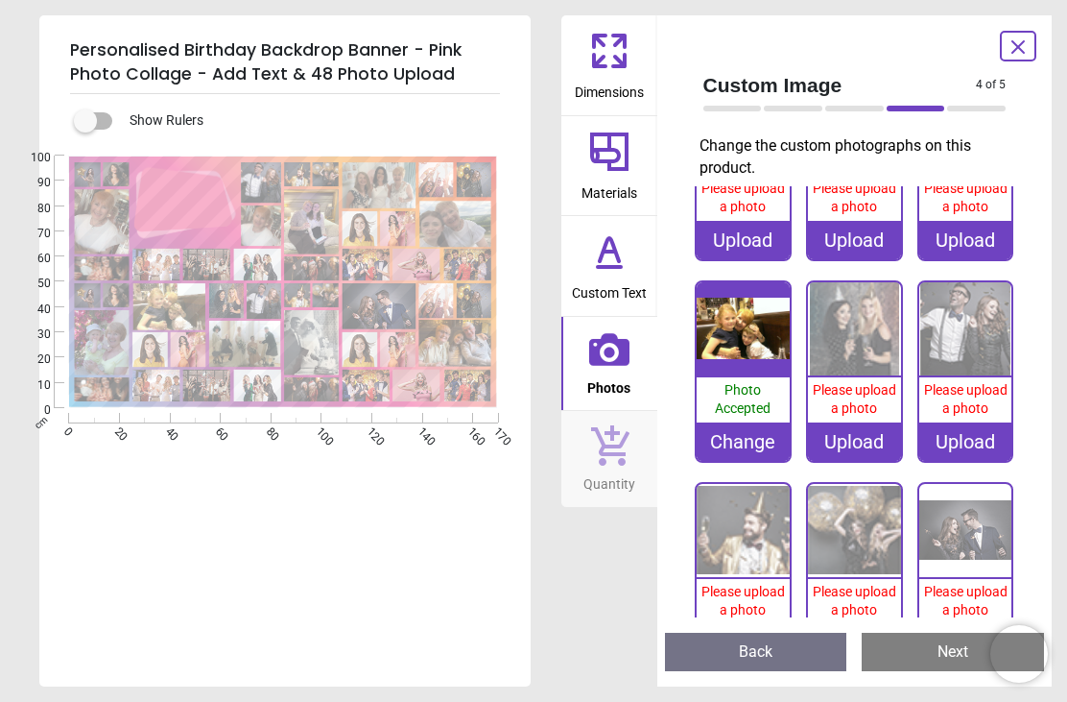
click at [971, 590] on span "Please upload a photo" at bounding box center [966, 601] width 84 height 35
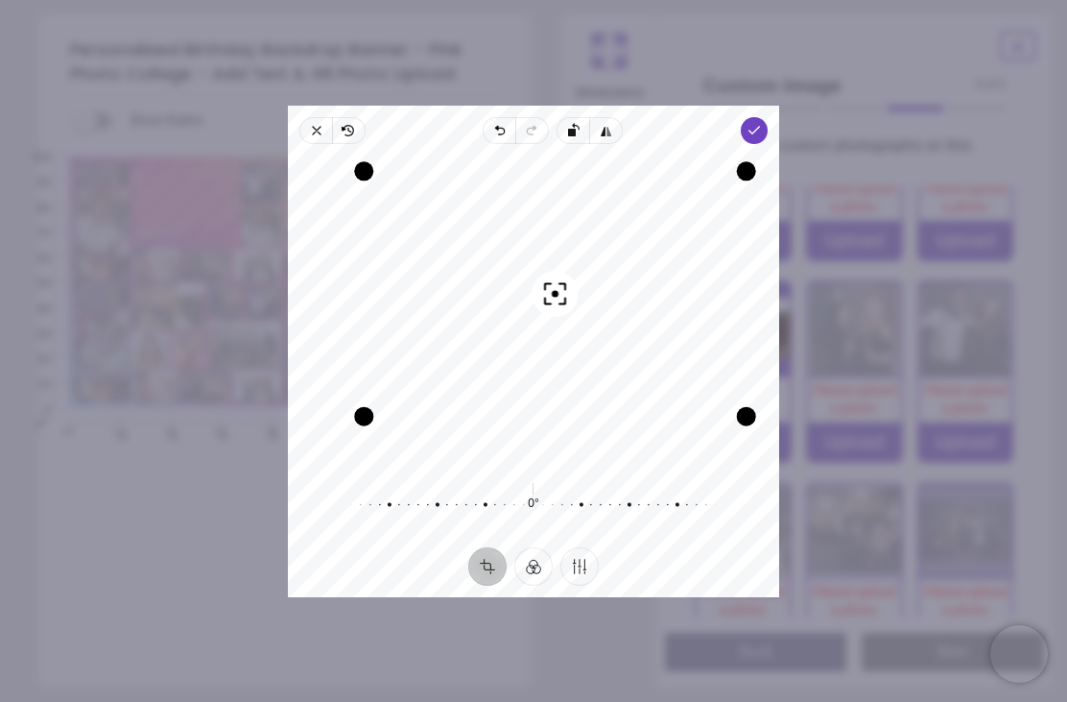
click at [768, 117] on span "Done" at bounding box center [754, 130] width 27 height 27
